Goal: Task Accomplishment & Management: Manage account settings

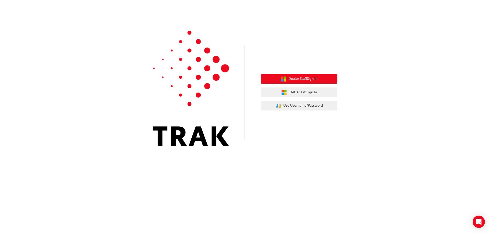
click at [306, 76] on span "Dealer Staff Sign In" at bounding box center [302, 79] width 29 height 6
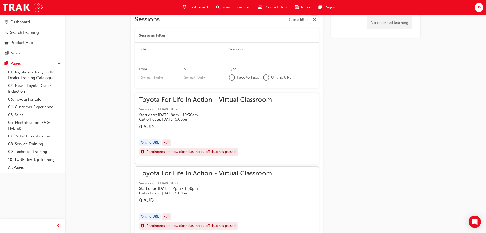
scroll to position [315, 0]
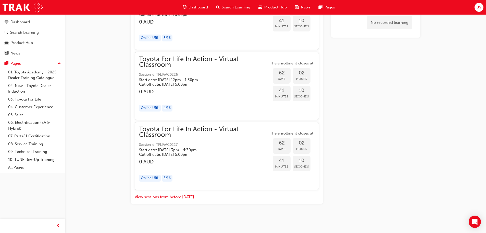
drag, startPoint x: 466, startPoint y: 72, endPoint x: 414, endPoint y: 245, distance: 180.2
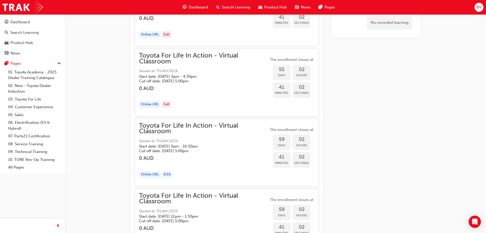
scroll to position [5128, 0]
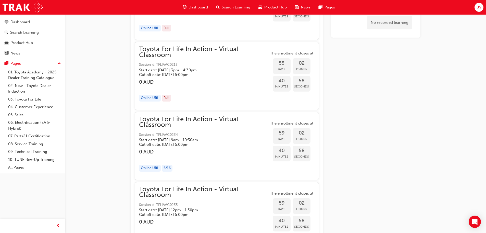
click at [193, 154] on h3 "0 AUD" at bounding box center [204, 152] width 130 height 6
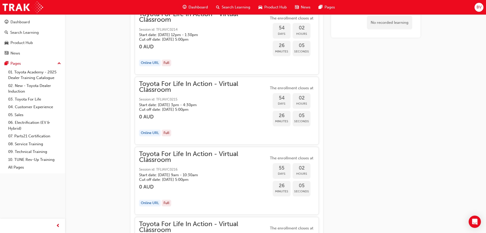
scroll to position [4873, 0]
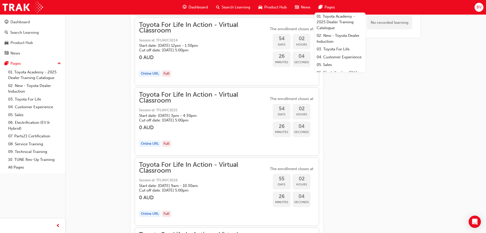
click at [480, 7] on span "BV" at bounding box center [479, 7] width 5 height 6
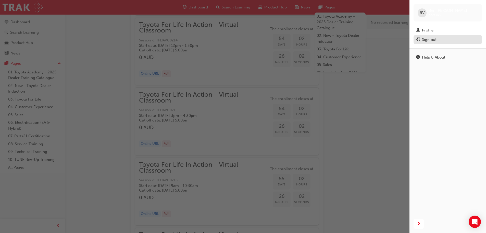
click at [430, 39] on div "Sign out" at bounding box center [429, 40] width 15 height 6
